Goal: Task Accomplishment & Management: Complete application form

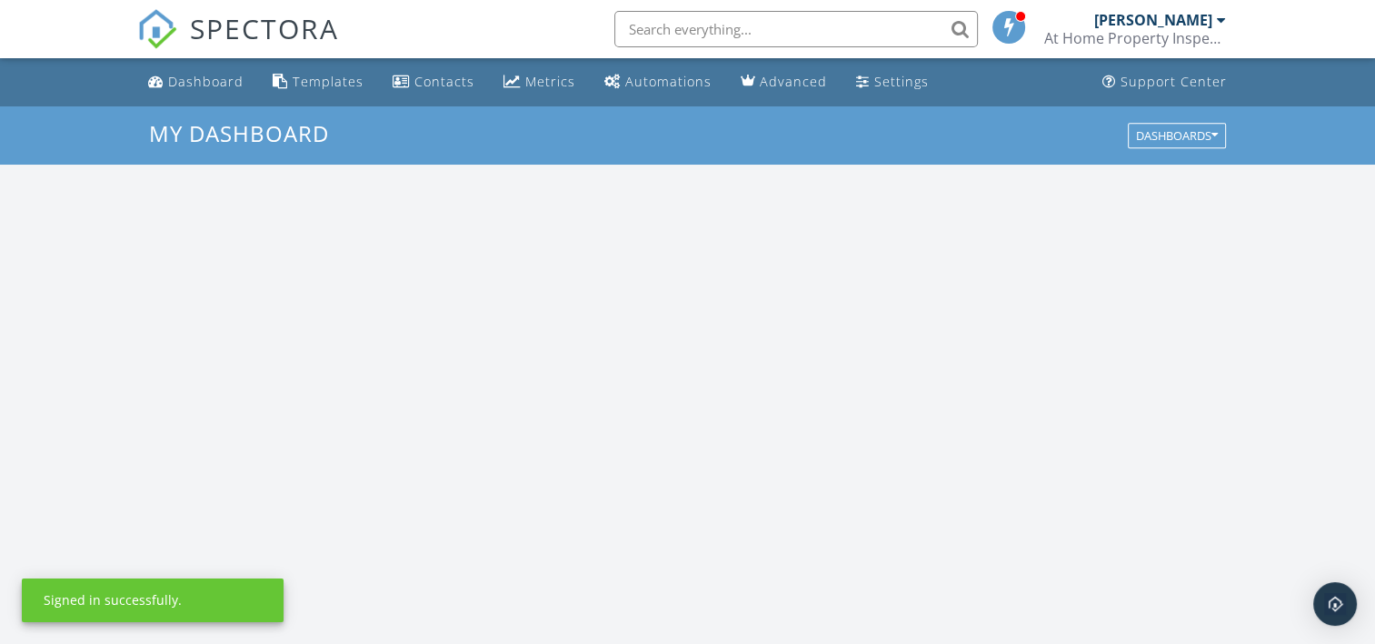
scroll to position [1683, 1403]
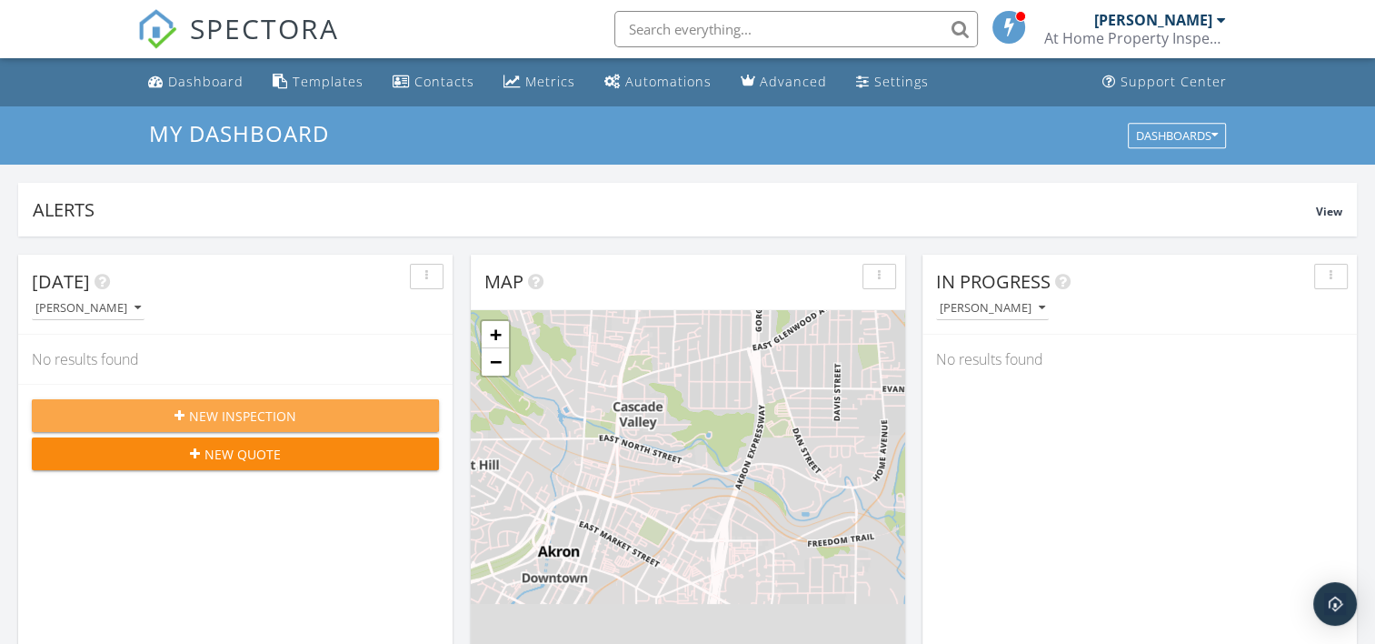
click at [207, 416] on span "New Inspection" at bounding box center [242, 415] width 107 height 19
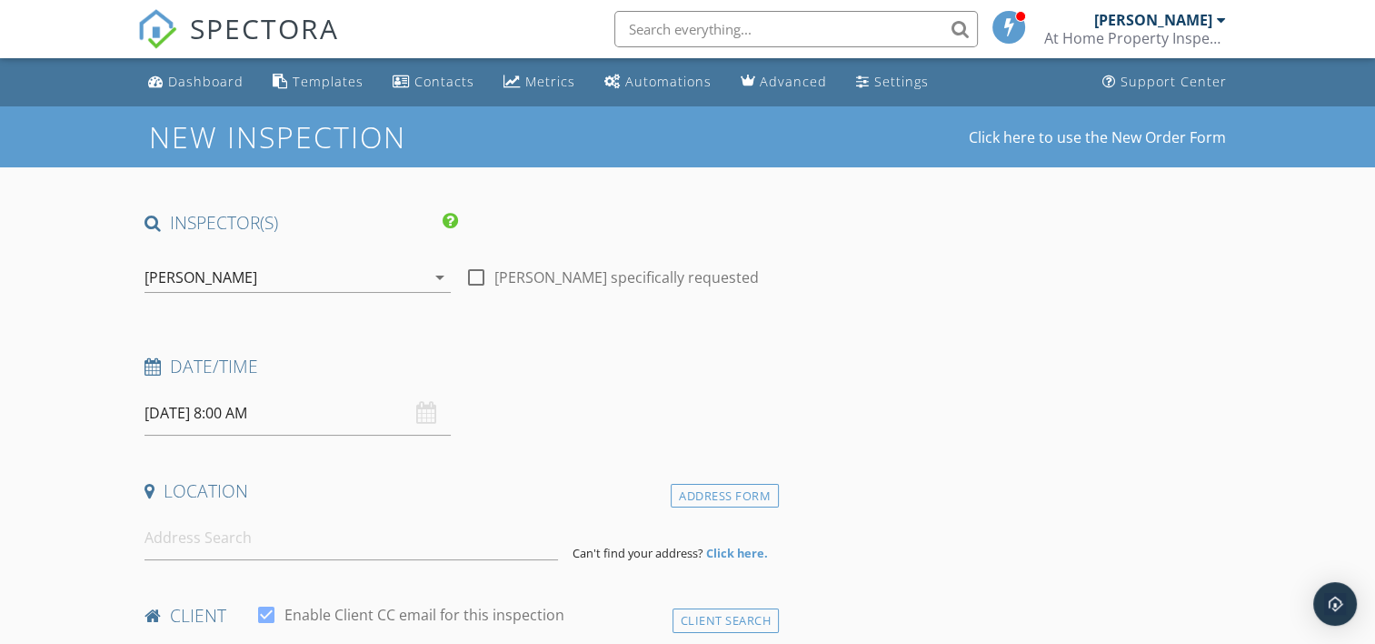
click at [200, 418] on input "09/29/2025 8:00 AM" at bounding box center [298, 413] width 306 height 45
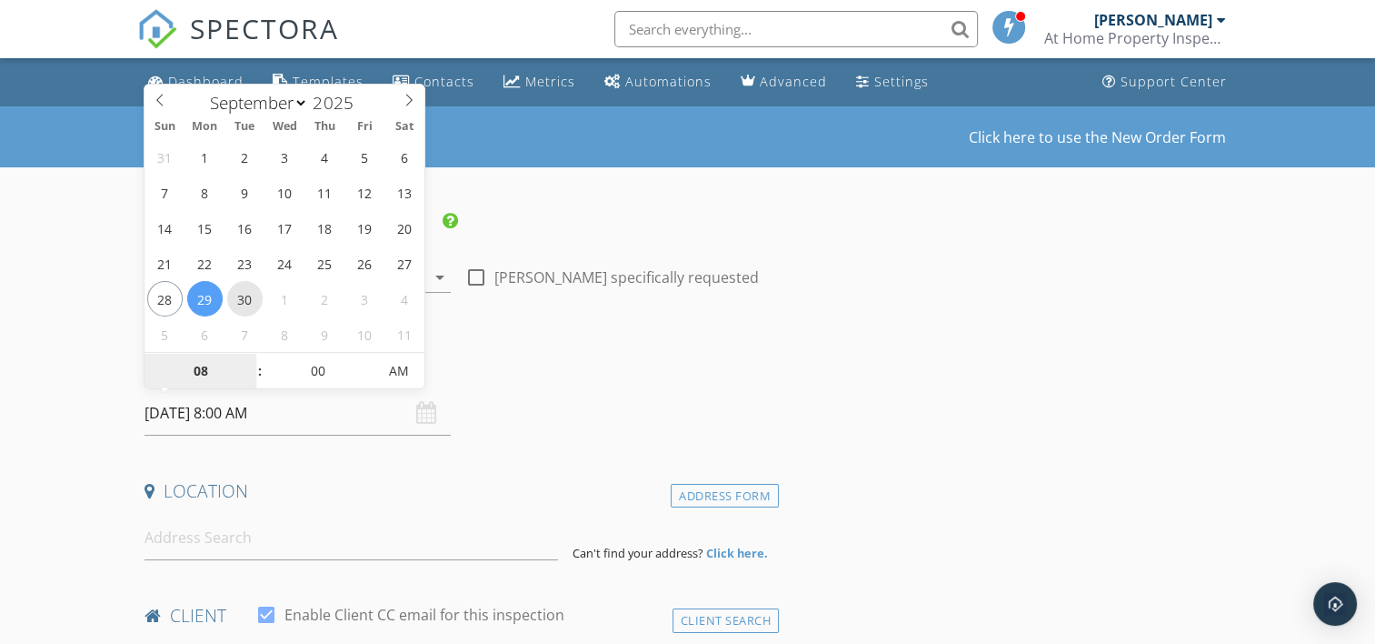
type input "09/30/2025 8:00 AM"
click at [230, 411] on input "09/30/2025 8:00 AM" at bounding box center [298, 413] width 306 height 45
type input "09"
type input "09/30/2025 9:00 AM"
click at [245, 362] on span at bounding box center [250, 362] width 13 height 18
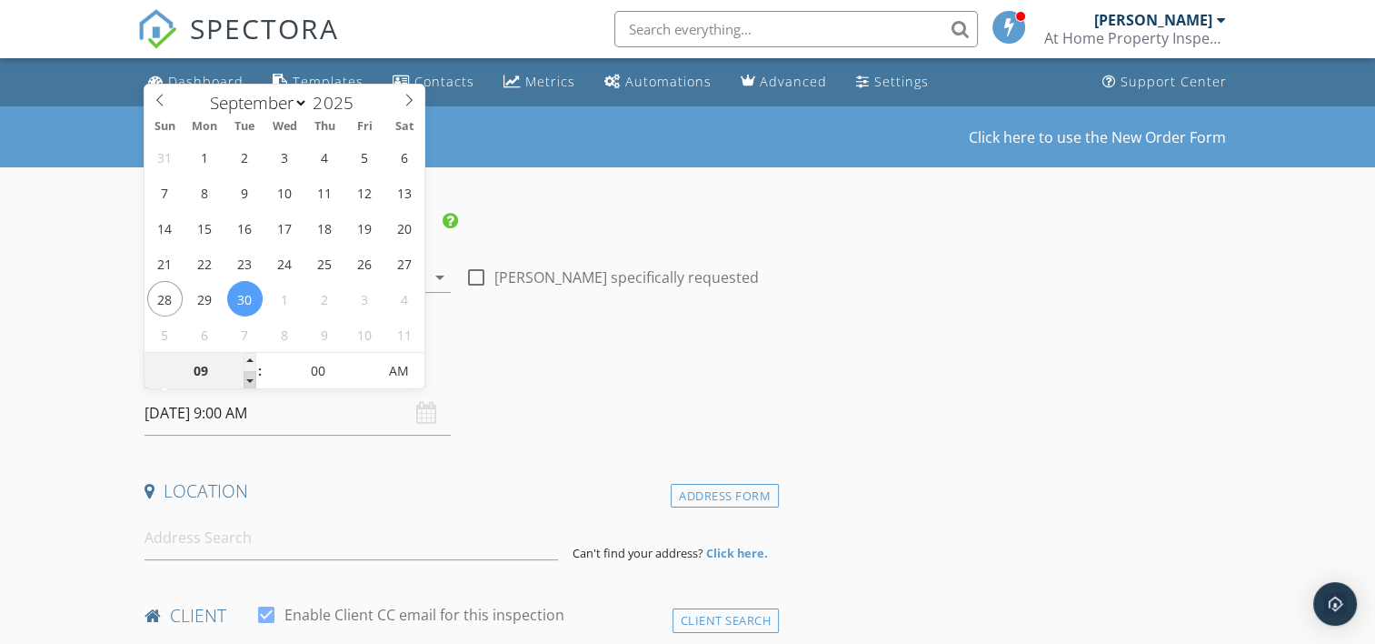
type input "08"
type input "09/30/2025 8:00 AM"
click at [247, 378] on span at bounding box center [250, 380] width 13 height 18
type input "07"
type input "09/30/2025 7:00 AM"
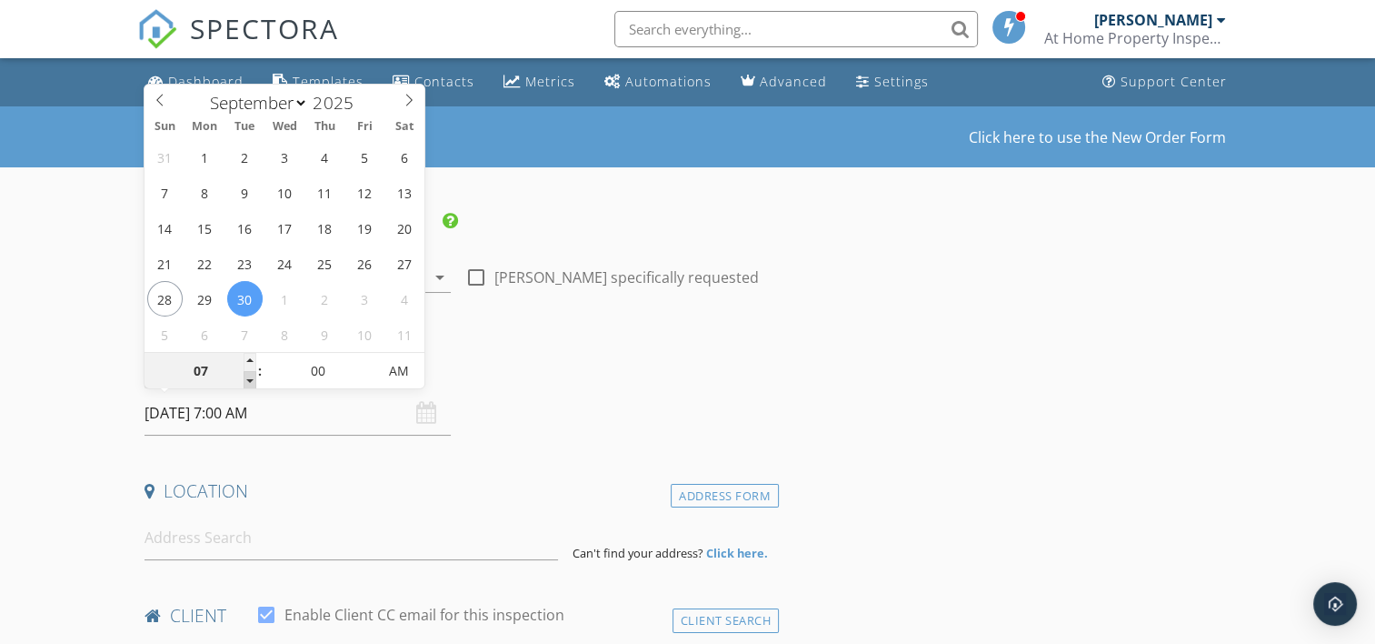
click at [247, 378] on span at bounding box center [250, 380] width 13 height 18
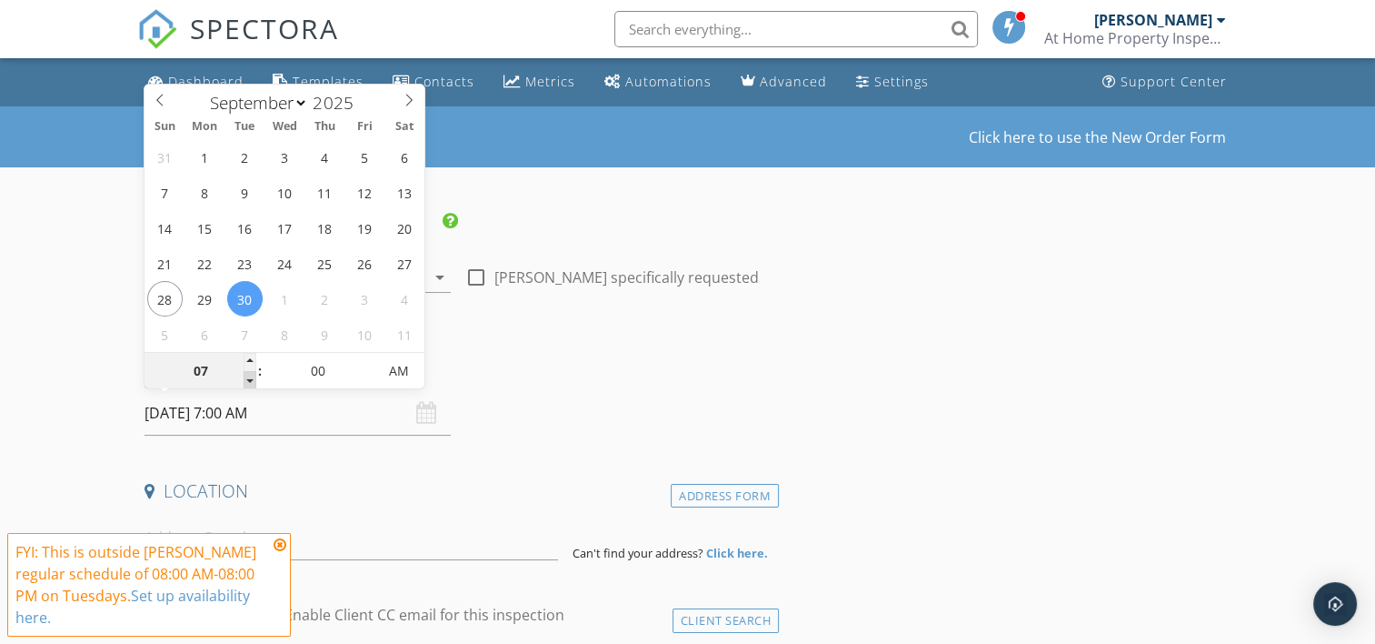
type input "06"
type input "09/30/2025 6:00 AM"
click at [247, 378] on span at bounding box center [250, 380] width 13 height 18
type input "05"
type input "09/30/2025 5:00 AM"
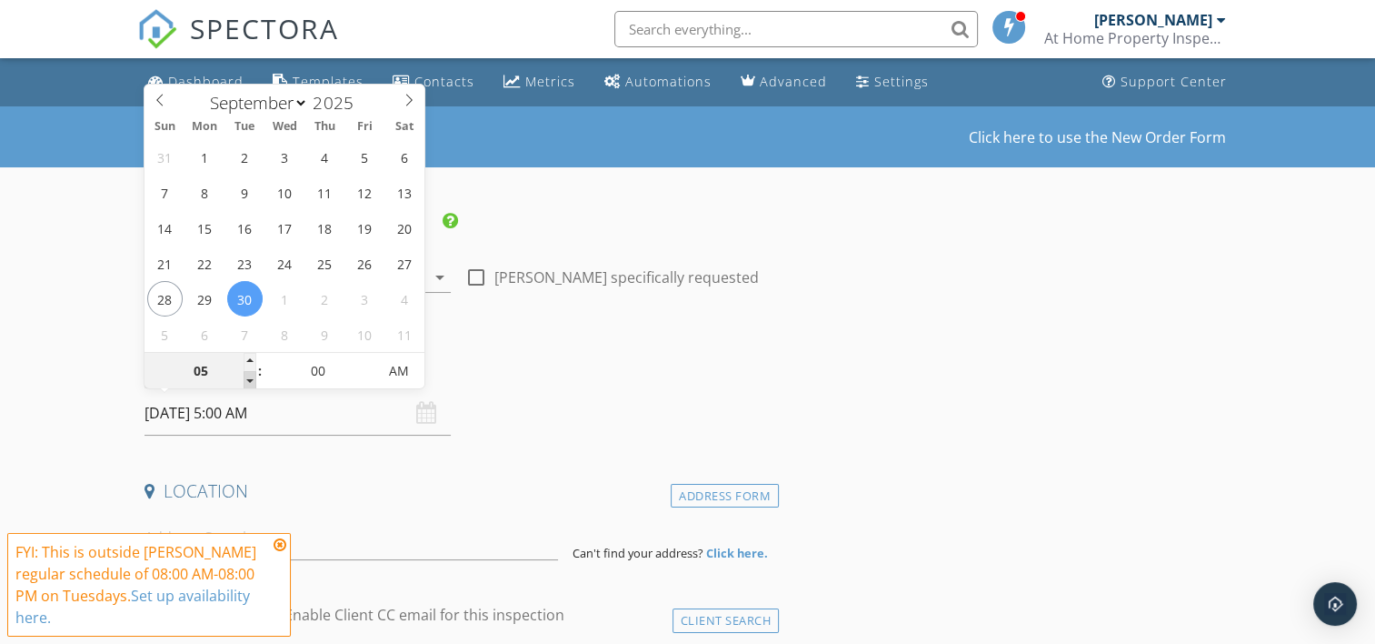
click at [247, 378] on span at bounding box center [250, 380] width 13 height 18
type input "04"
click at [247, 378] on span at bounding box center [250, 380] width 13 height 18
type input "09/30/2025 4:00 PM"
drag, startPoint x: 247, startPoint y: 378, endPoint x: 407, endPoint y: 378, distance: 160.0
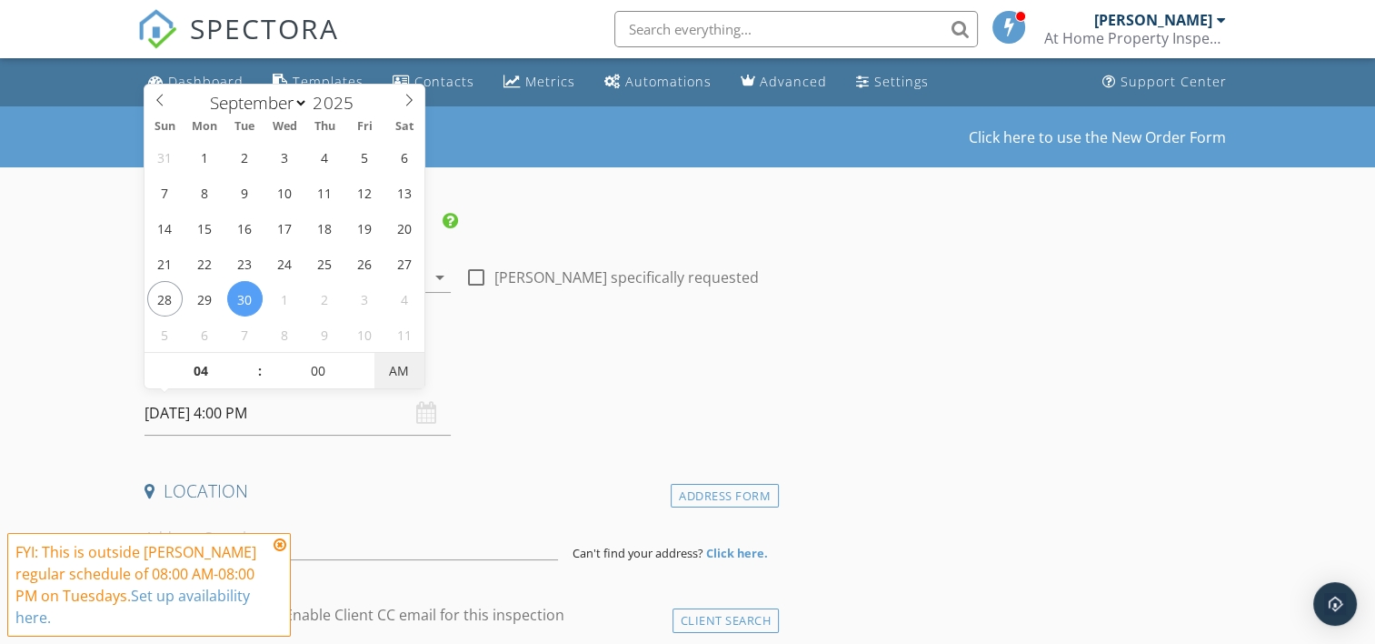
click at [407, 378] on span "AM" at bounding box center [400, 371] width 50 height 36
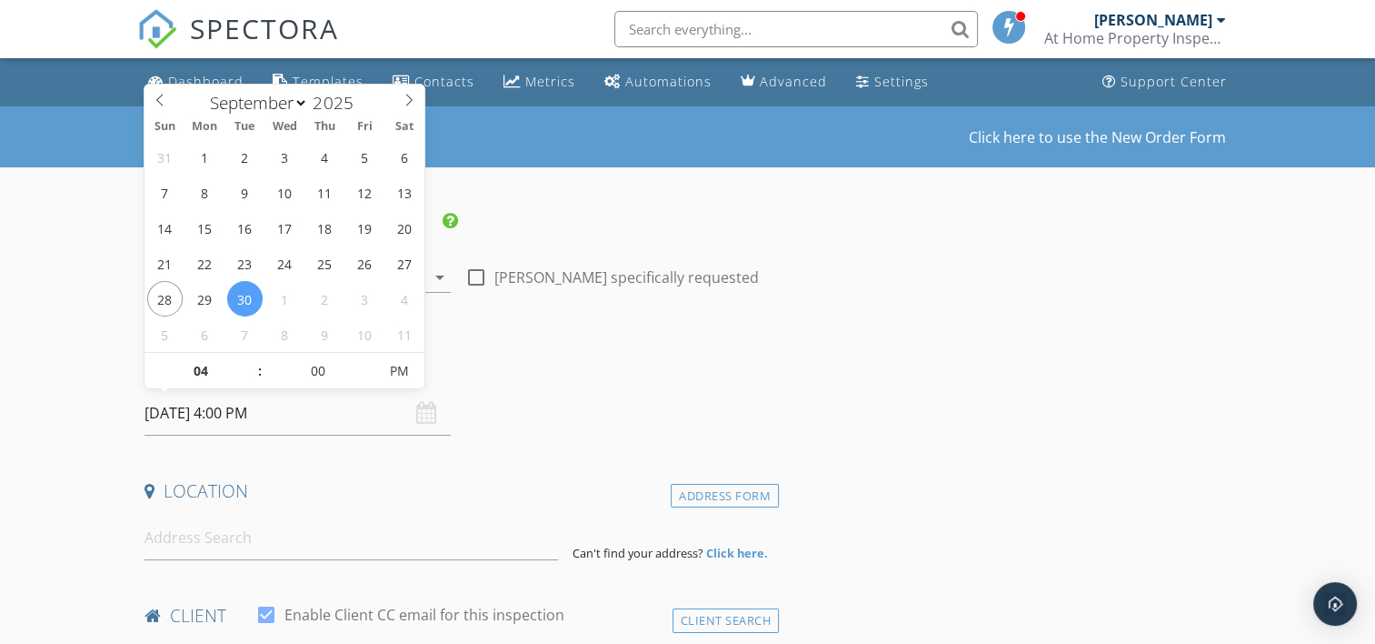
click at [487, 432] on div "Date/Time 09/30/2025 4:00 PM" at bounding box center [458, 395] width 642 height 81
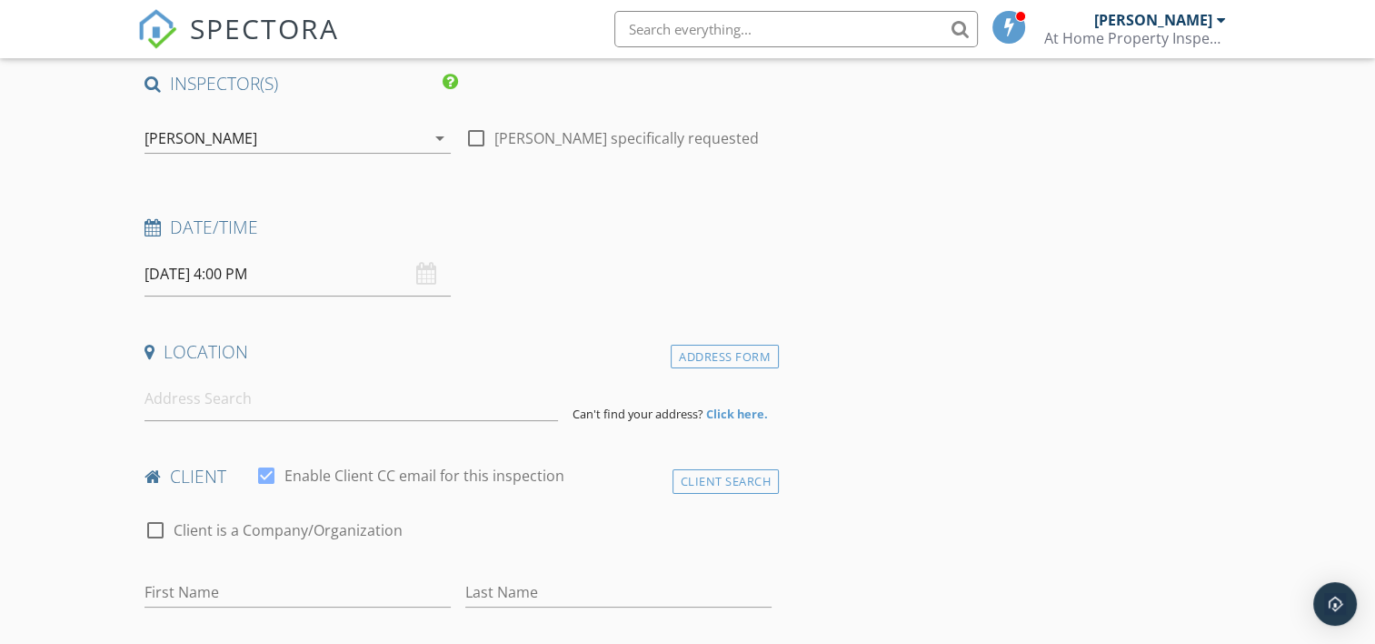
scroll to position [182, 0]
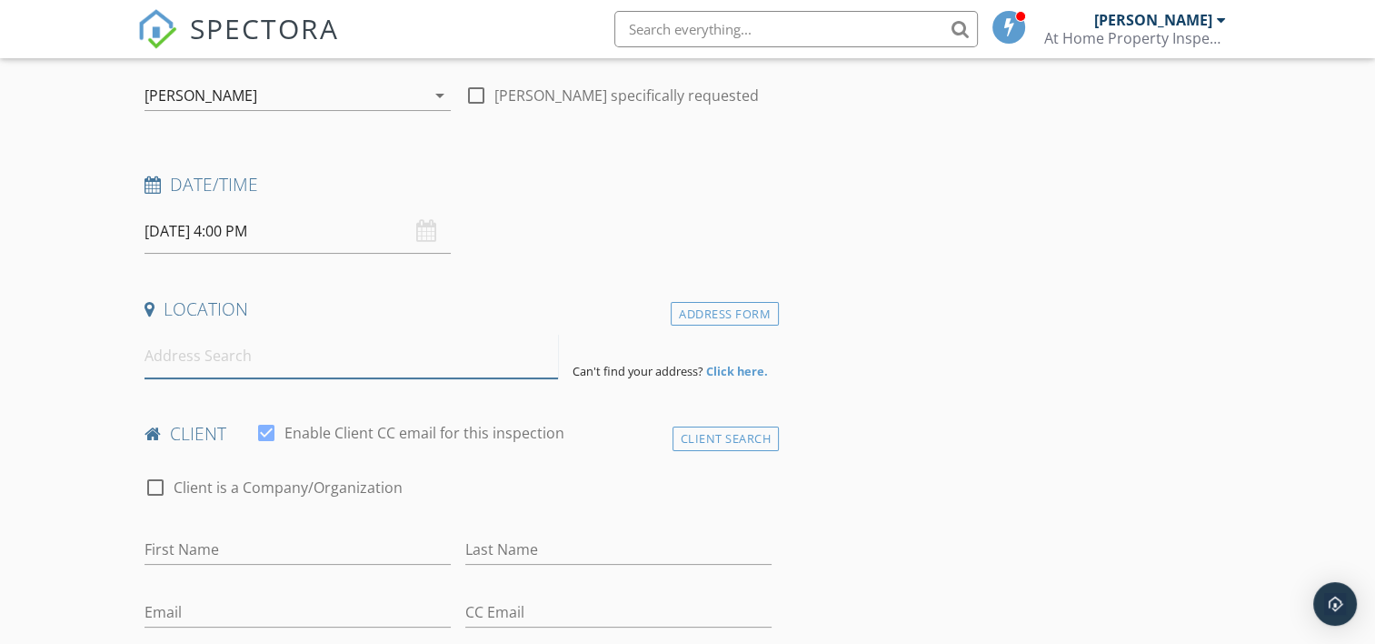
click at [168, 365] on input at bounding box center [352, 356] width 414 height 45
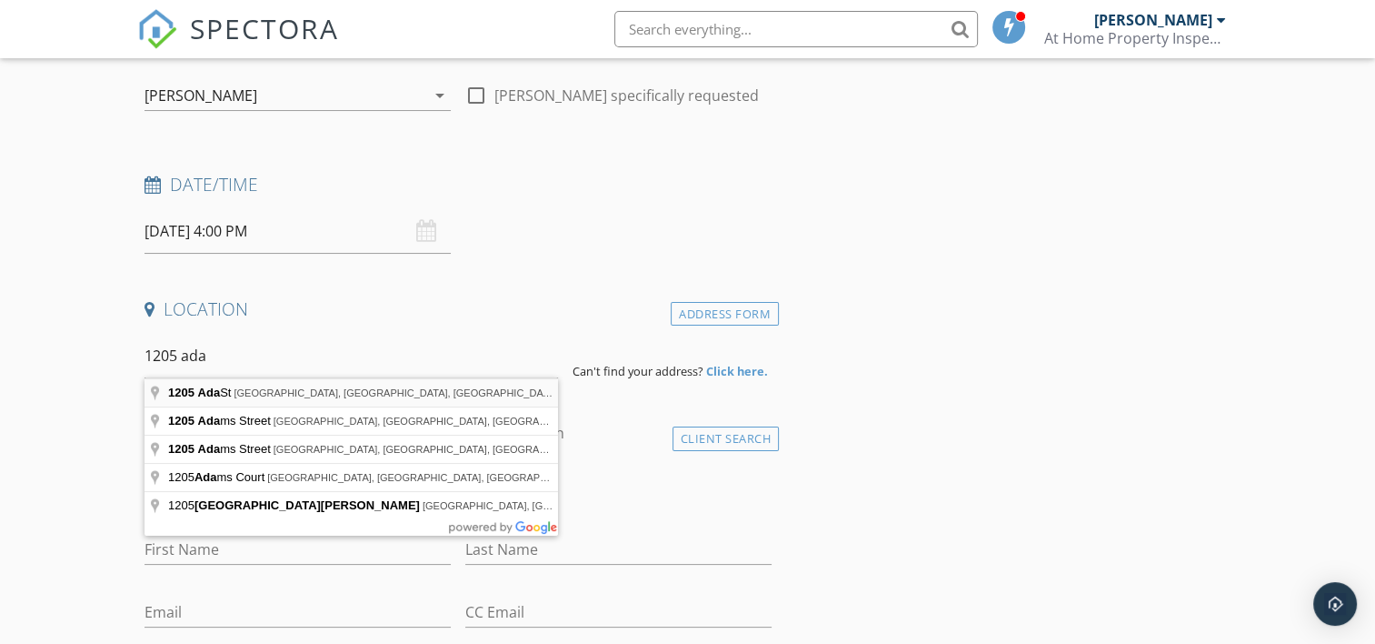
type input "1205 Ada St, Akron, OH, USA"
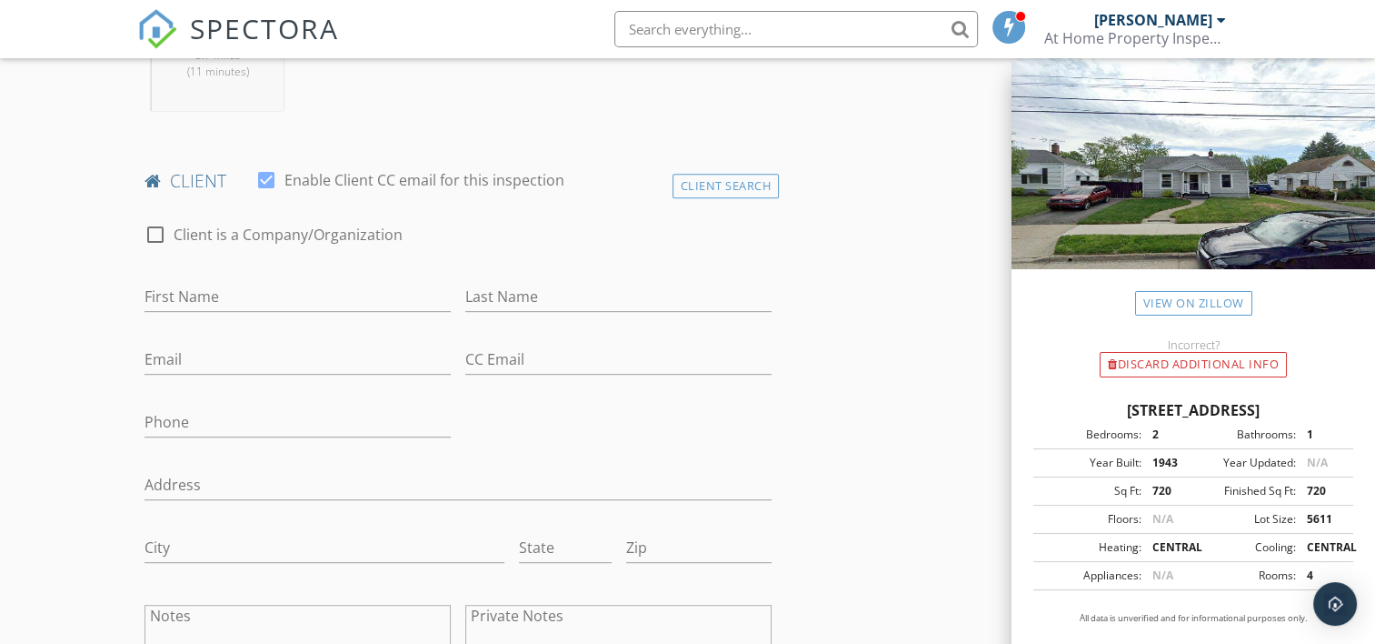
scroll to position [818, 0]
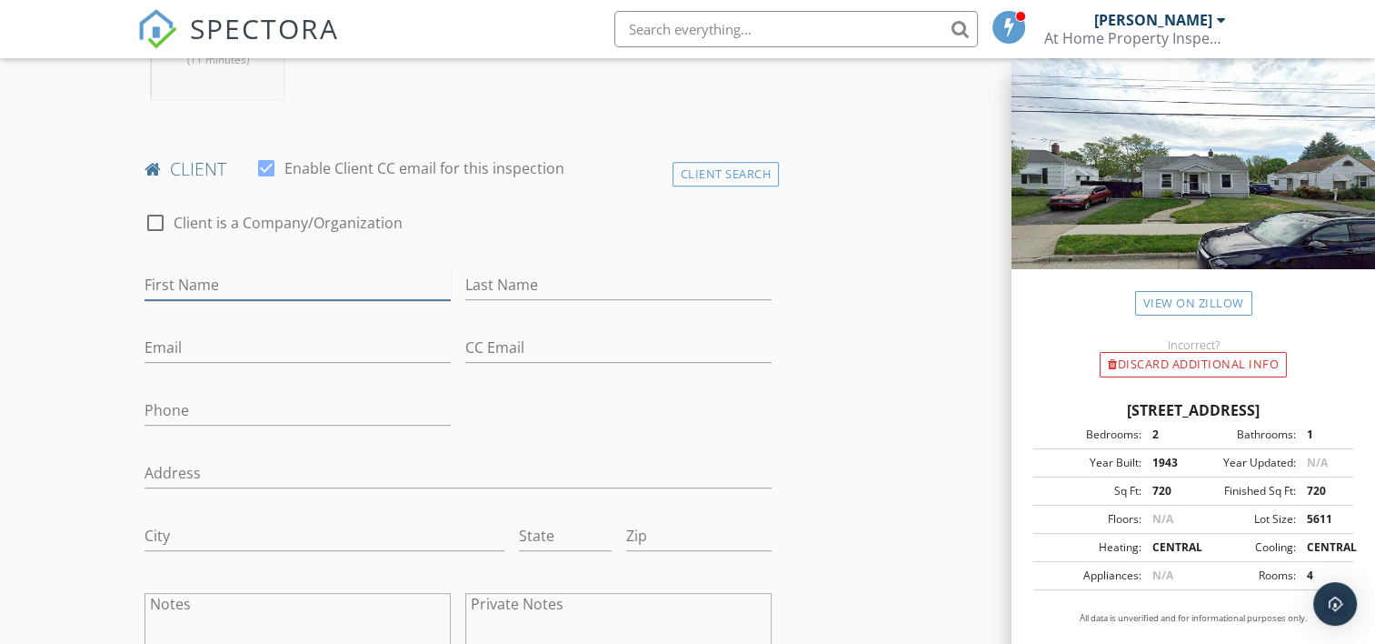
click at [191, 292] on input "First Name" at bounding box center [298, 285] width 306 height 30
type input "Radu"
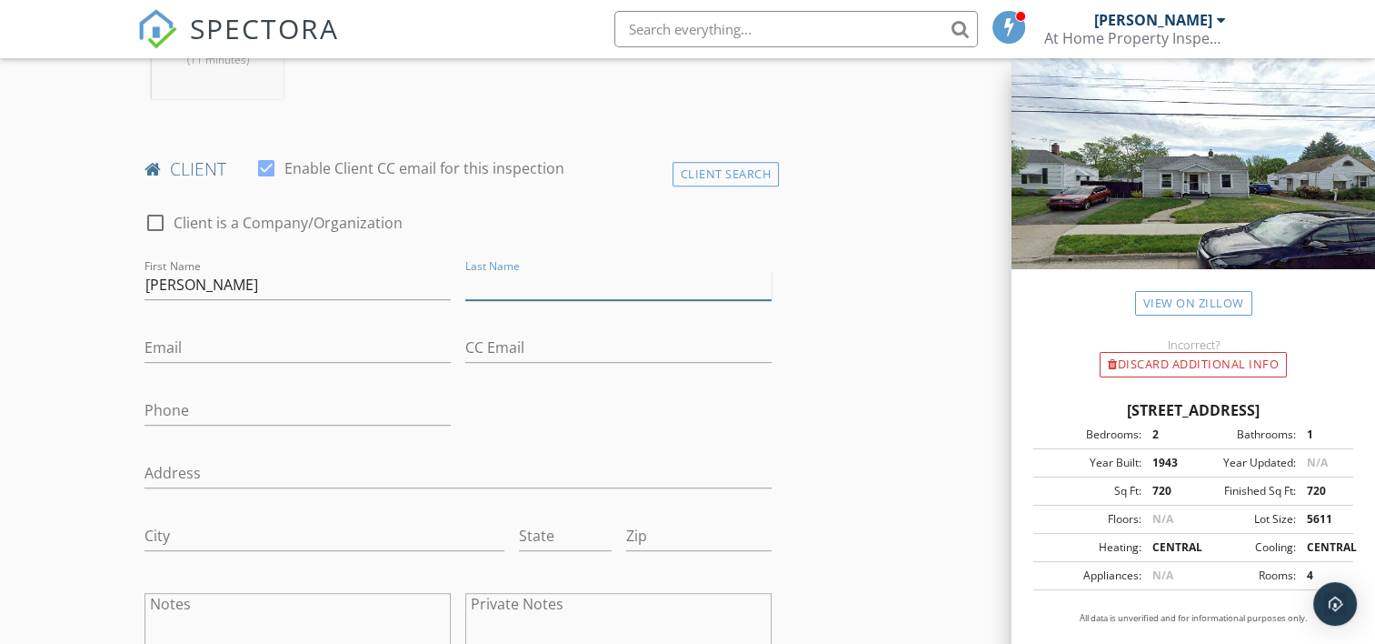
click at [476, 295] on input "Last Name" at bounding box center [618, 285] width 306 height 30
type input "Spinant"
click at [200, 346] on input "Email" at bounding box center [298, 348] width 306 height 30
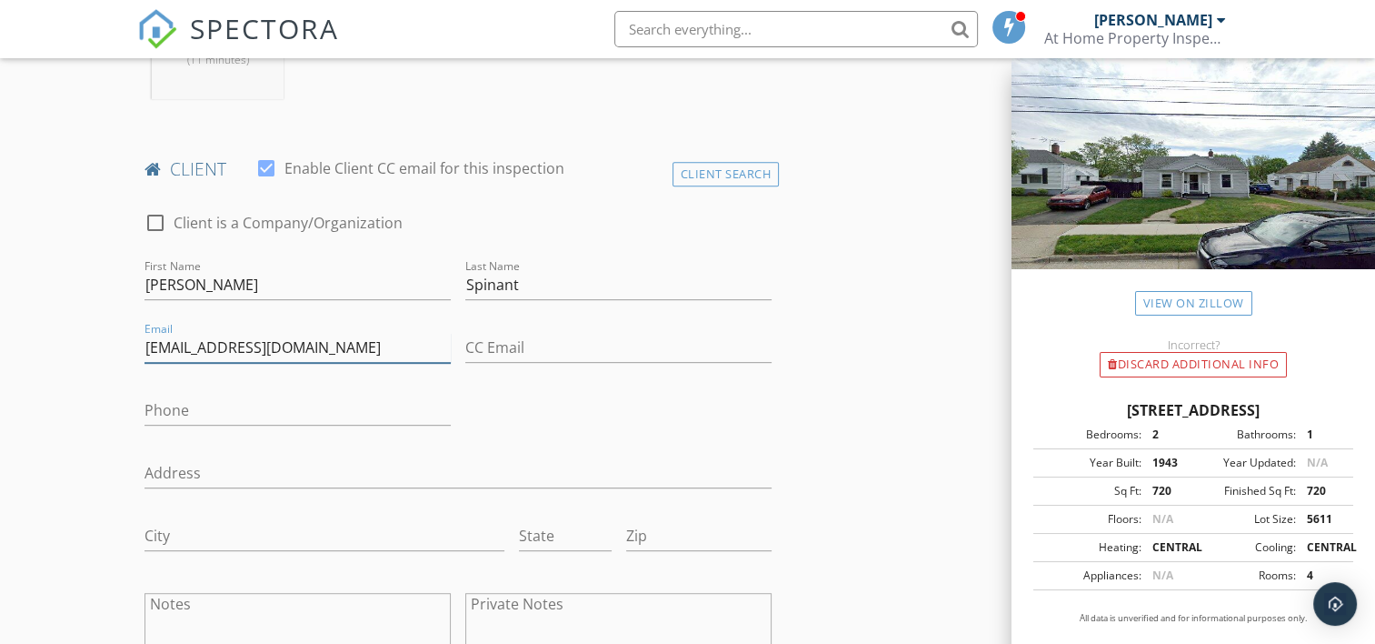
type input "Rspinant@gmail.com"
click at [225, 413] on input "Phone" at bounding box center [298, 410] width 306 height 30
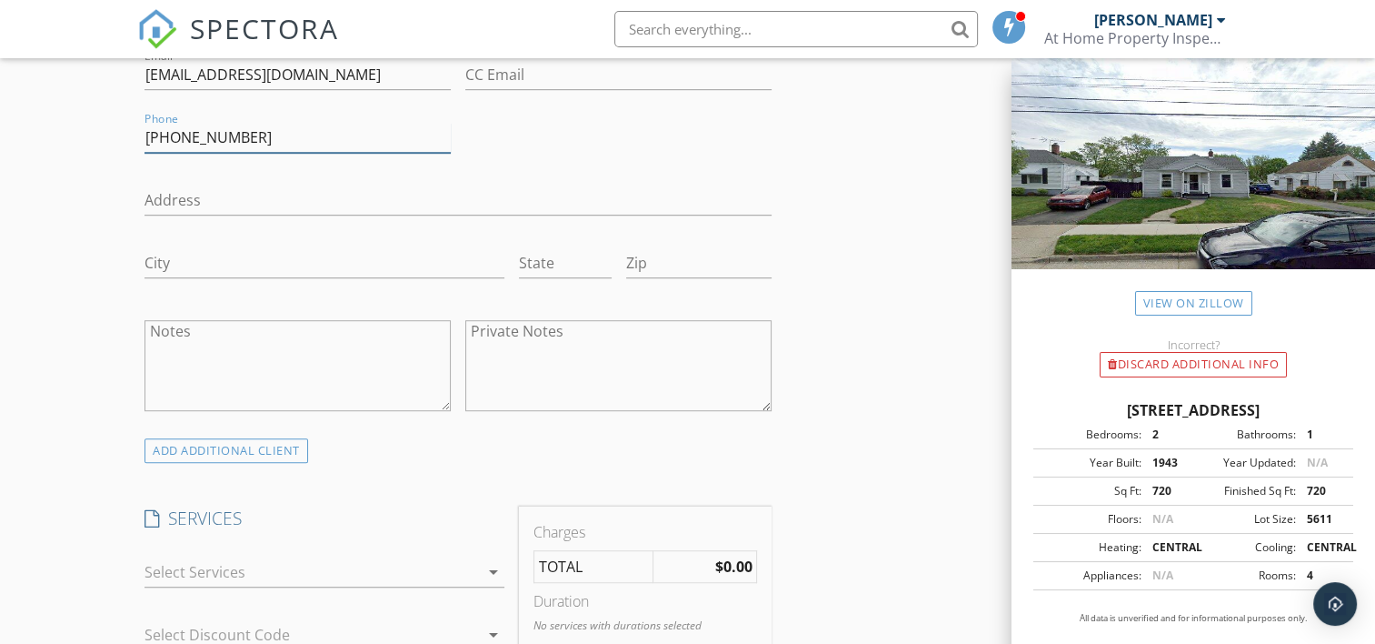
scroll to position [1182, 0]
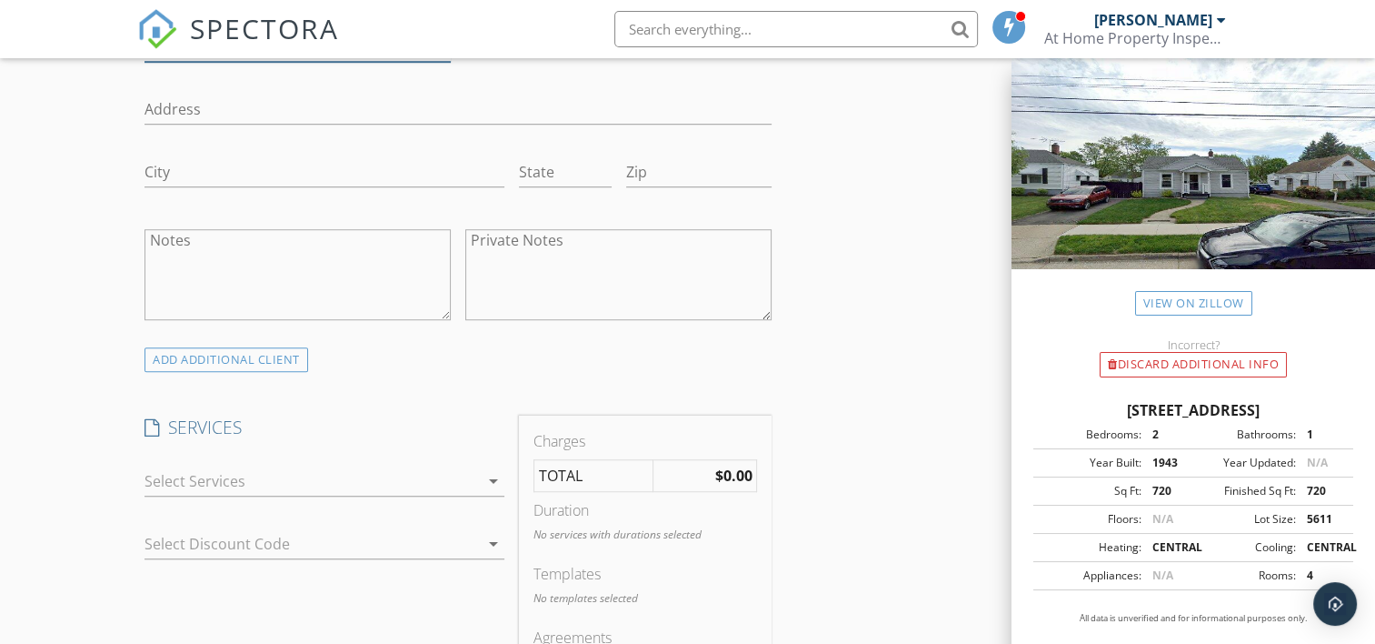
type input "330-860-0630"
click at [494, 481] on icon "arrow_drop_down" at bounding box center [494, 481] width 22 height 22
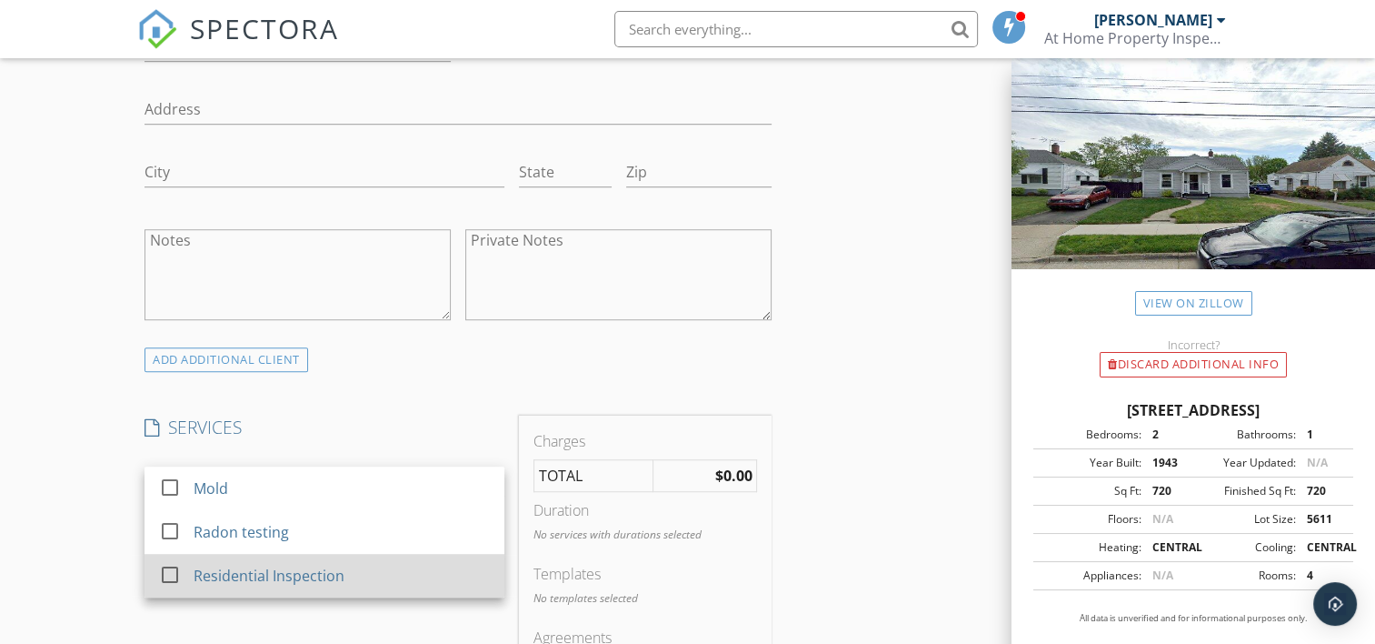
click at [164, 569] on div at bounding box center [170, 574] width 31 height 31
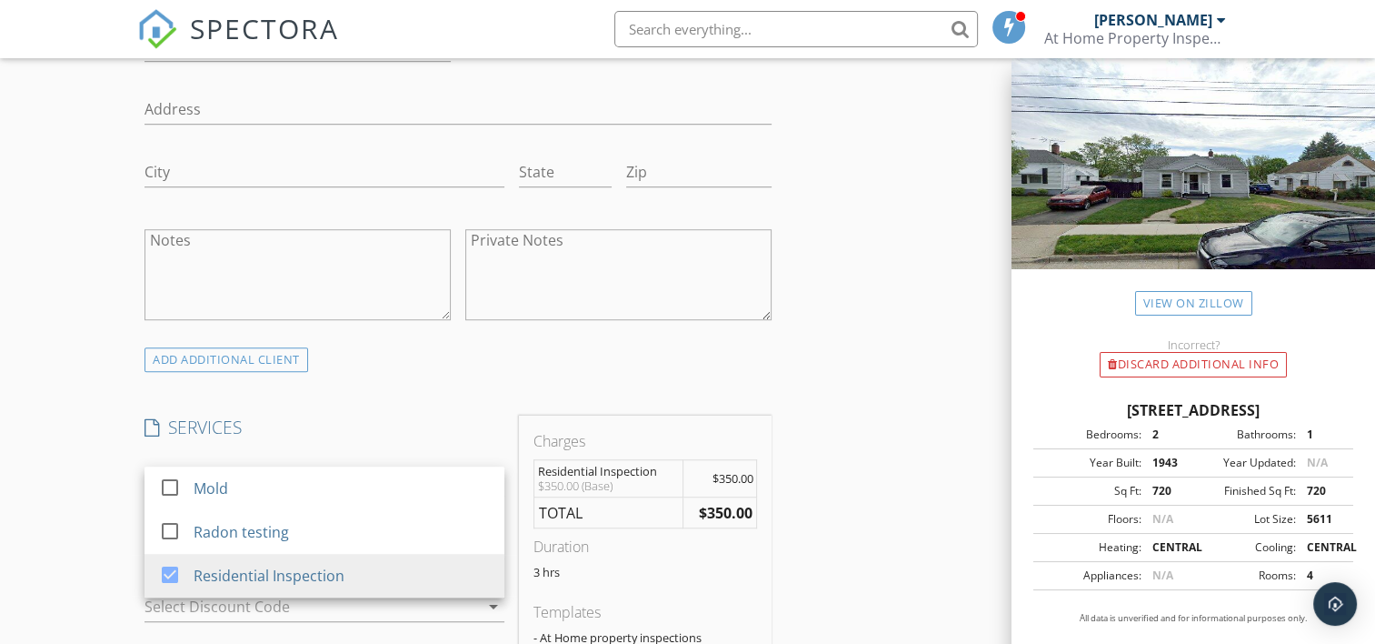
click at [870, 509] on div "INSPECTOR(S) check_box Ray Scarnecchia PRIMARY Ray Scarnecchia arrow_drop_down …" at bounding box center [687, 650] width 1100 height 3243
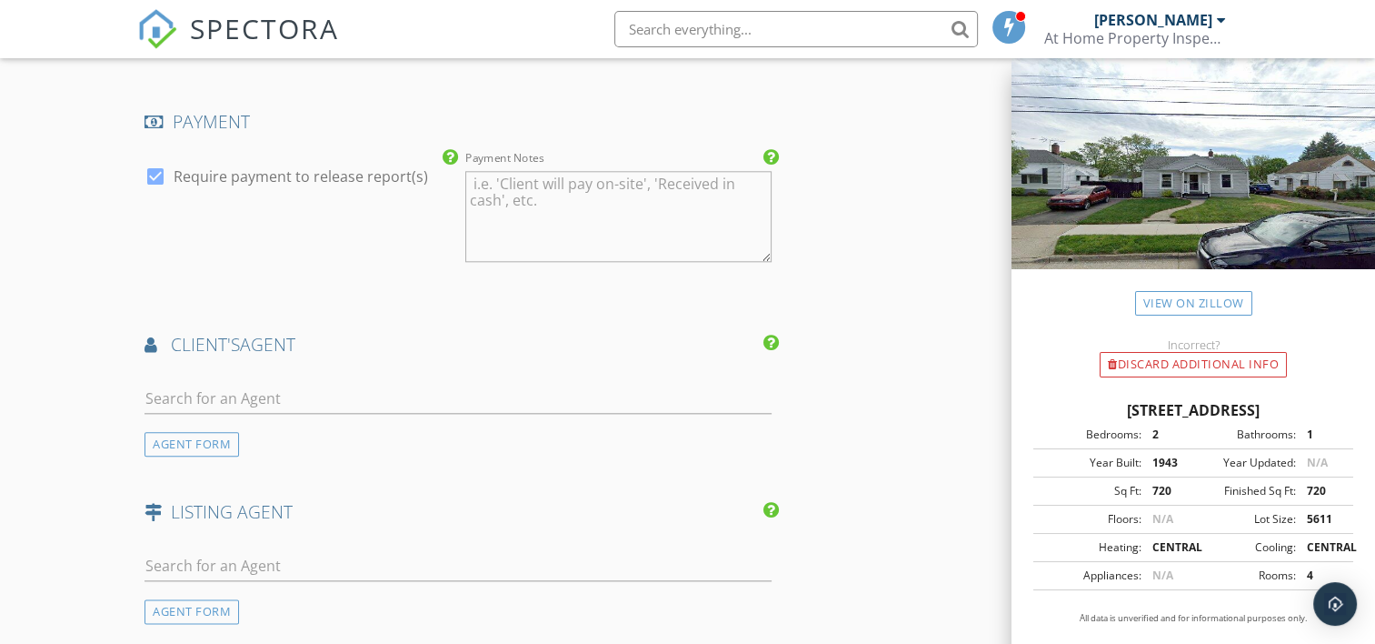
scroll to position [2000, 0]
click at [156, 429] on div "AGENT FORM" at bounding box center [192, 440] width 95 height 25
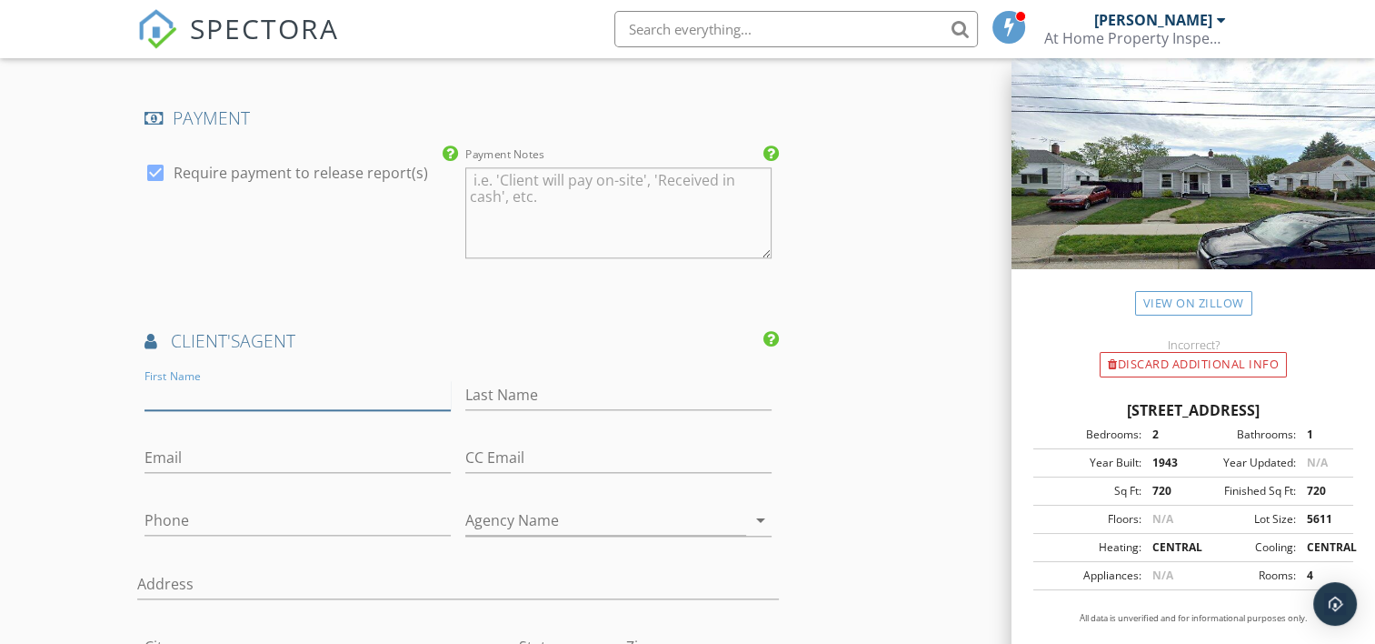
click at [153, 393] on input "First Name" at bounding box center [298, 395] width 306 height 30
drag, startPoint x: 169, startPoint y: 394, endPoint x: 180, endPoint y: 394, distance: 10.9
click at [180, 394] on input "Justu" at bounding box center [298, 395] width 306 height 30
type input "Justin"
click at [473, 389] on input "Last Name" at bounding box center [618, 395] width 306 height 30
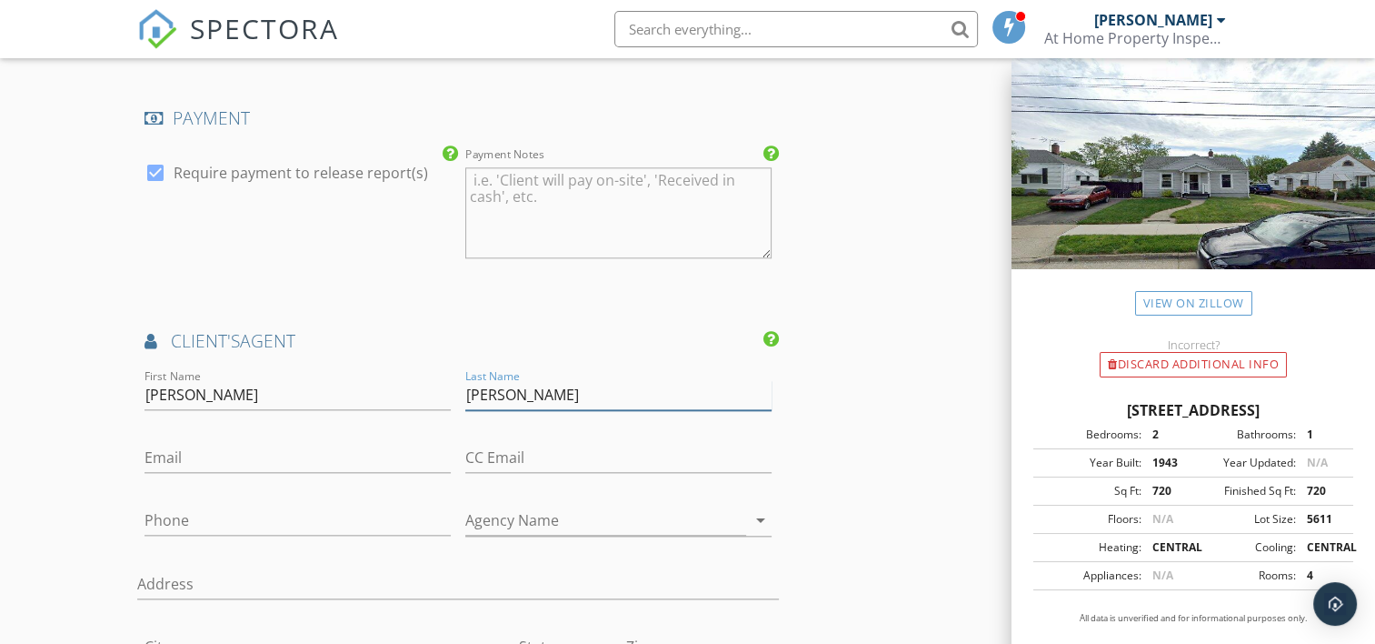
type input "Jurcak"
click at [260, 460] on input "Email" at bounding box center [298, 458] width 306 height 30
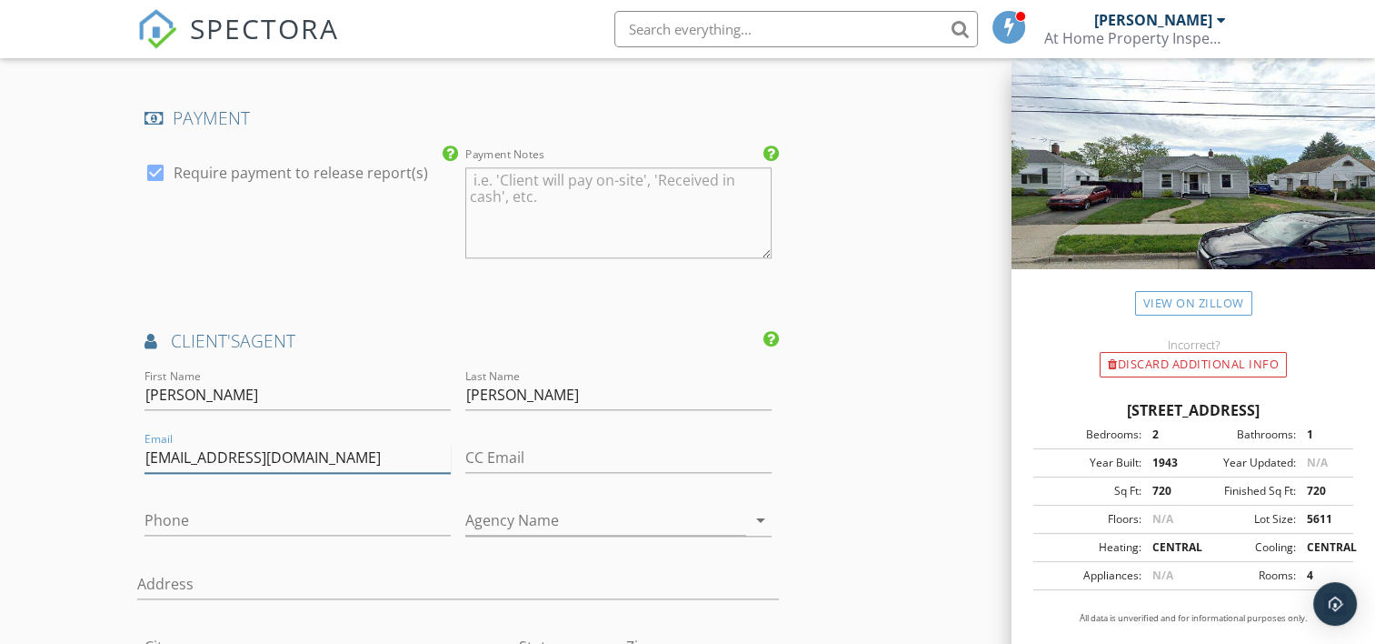
type input "Rspinant@gmail.com"
click at [219, 510] on input "Phone" at bounding box center [298, 520] width 306 height 30
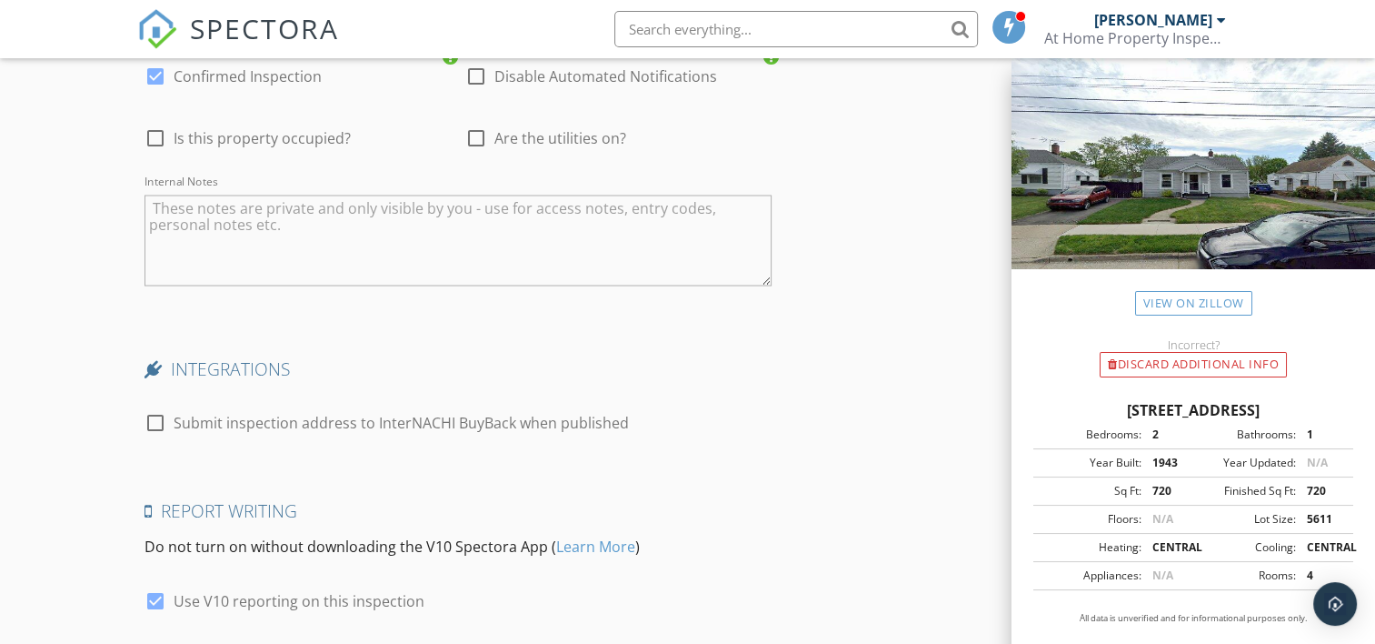
scroll to position [3363, 0]
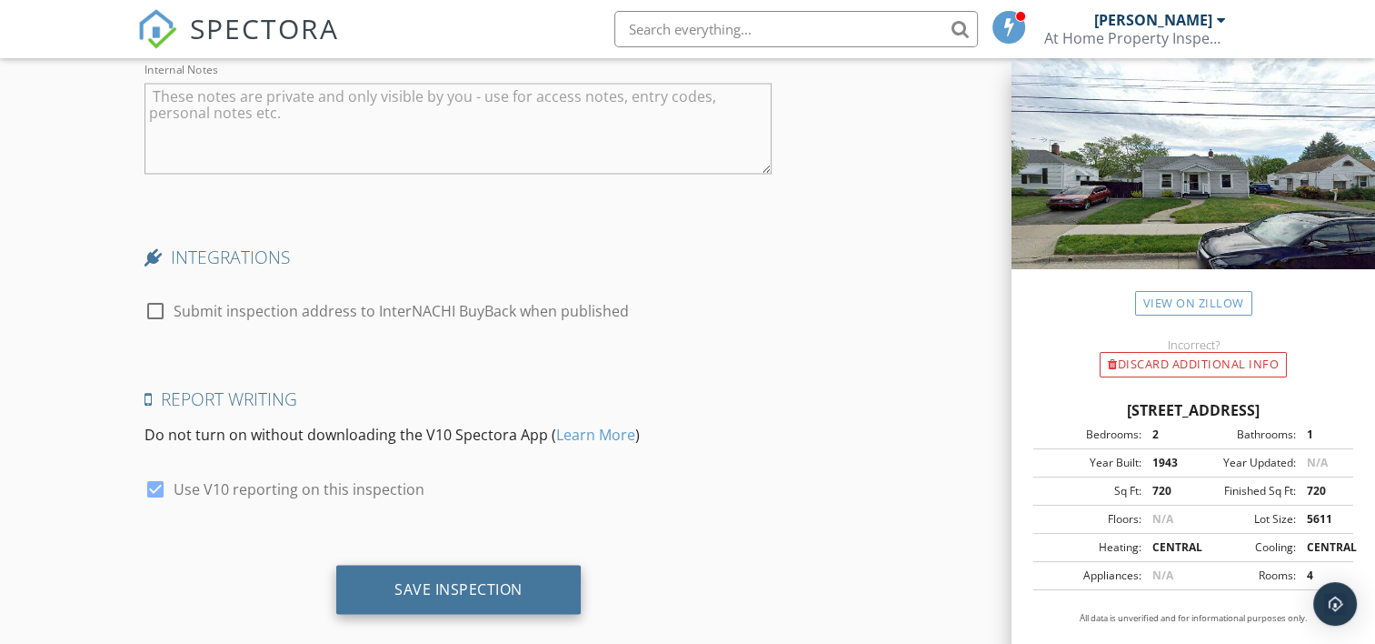
type input "330-414-3682"
click at [465, 582] on div "Save Inspection" at bounding box center [459, 588] width 128 height 18
